Goal: Transaction & Acquisition: Book appointment/travel/reservation

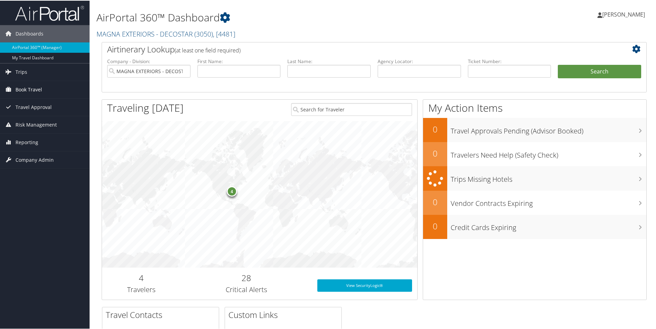
click at [34, 87] on span "Book Travel" at bounding box center [28, 88] width 27 height 17
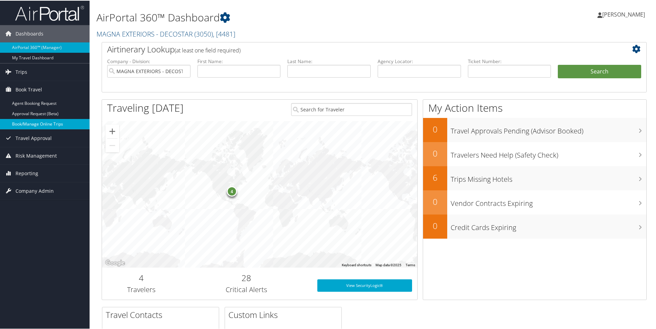
click at [44, 124] on link "Book/Manage Online Trips" at bounding box center [45, 123] width 90 height 10
